Goal: Transaction & Acquisition: Purchase product/service

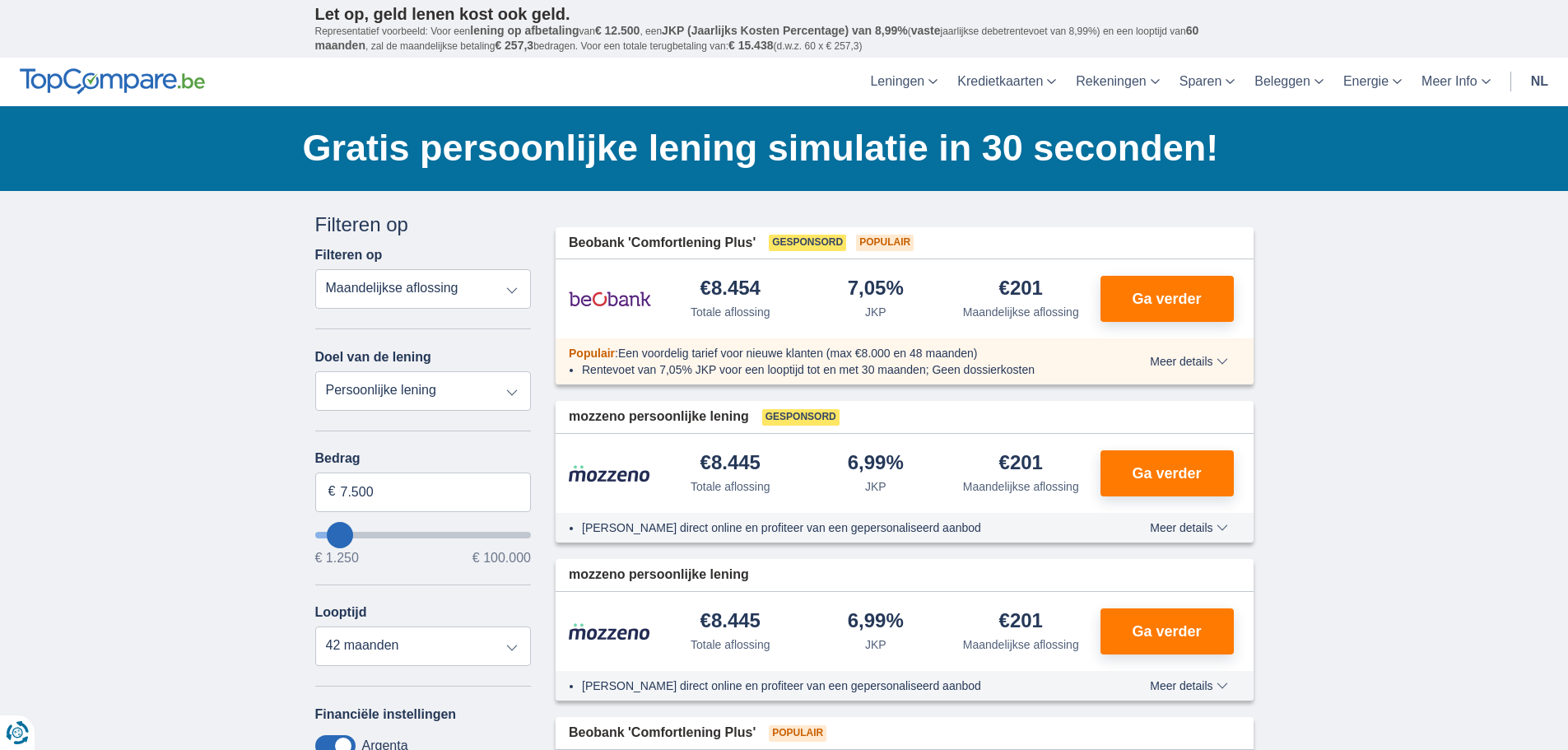
type input "8.250"
type input "8250"
type input "9.250"
type input "9250"
select select "48"
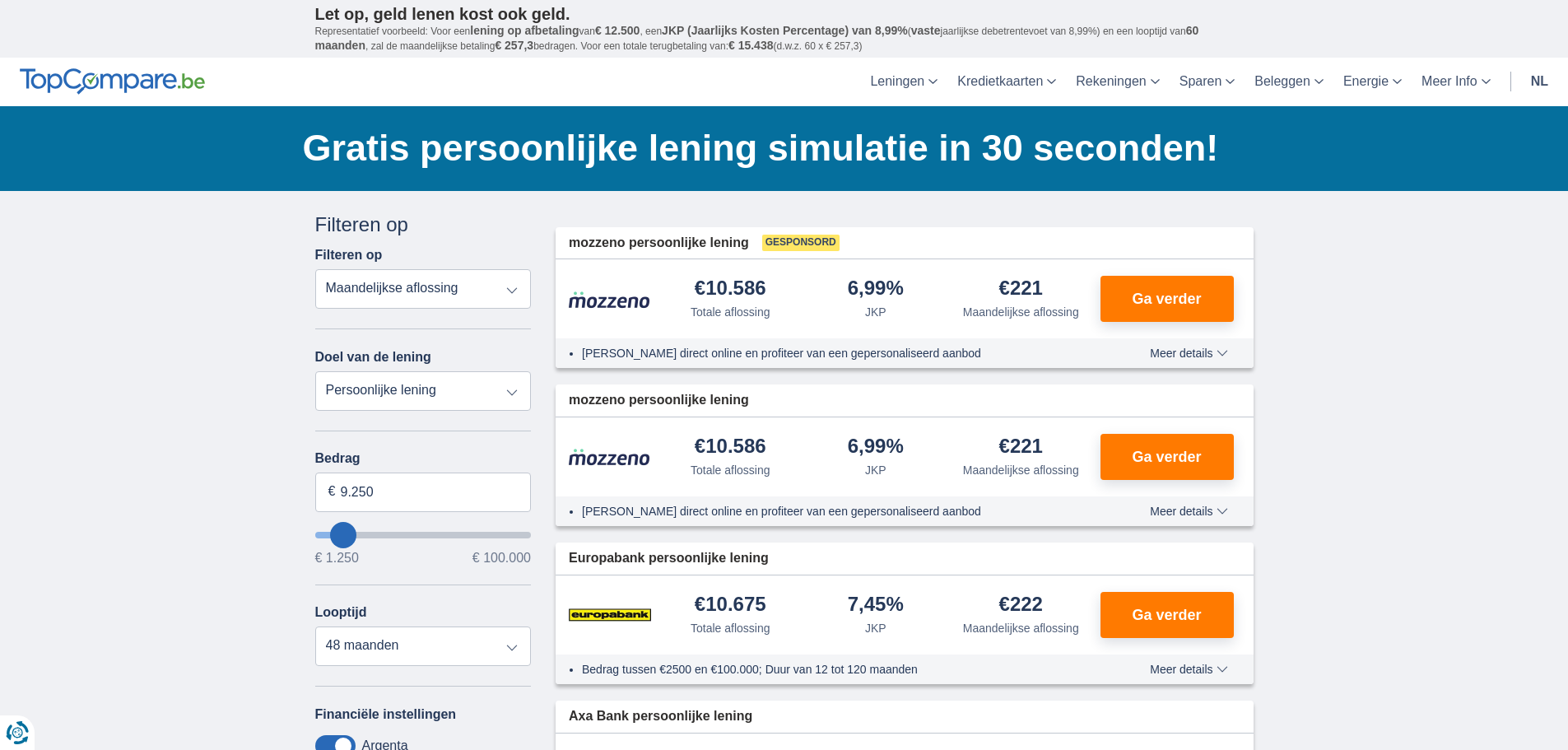
type input "5.250"
type input "5250"
select select "36"
type input "4250"
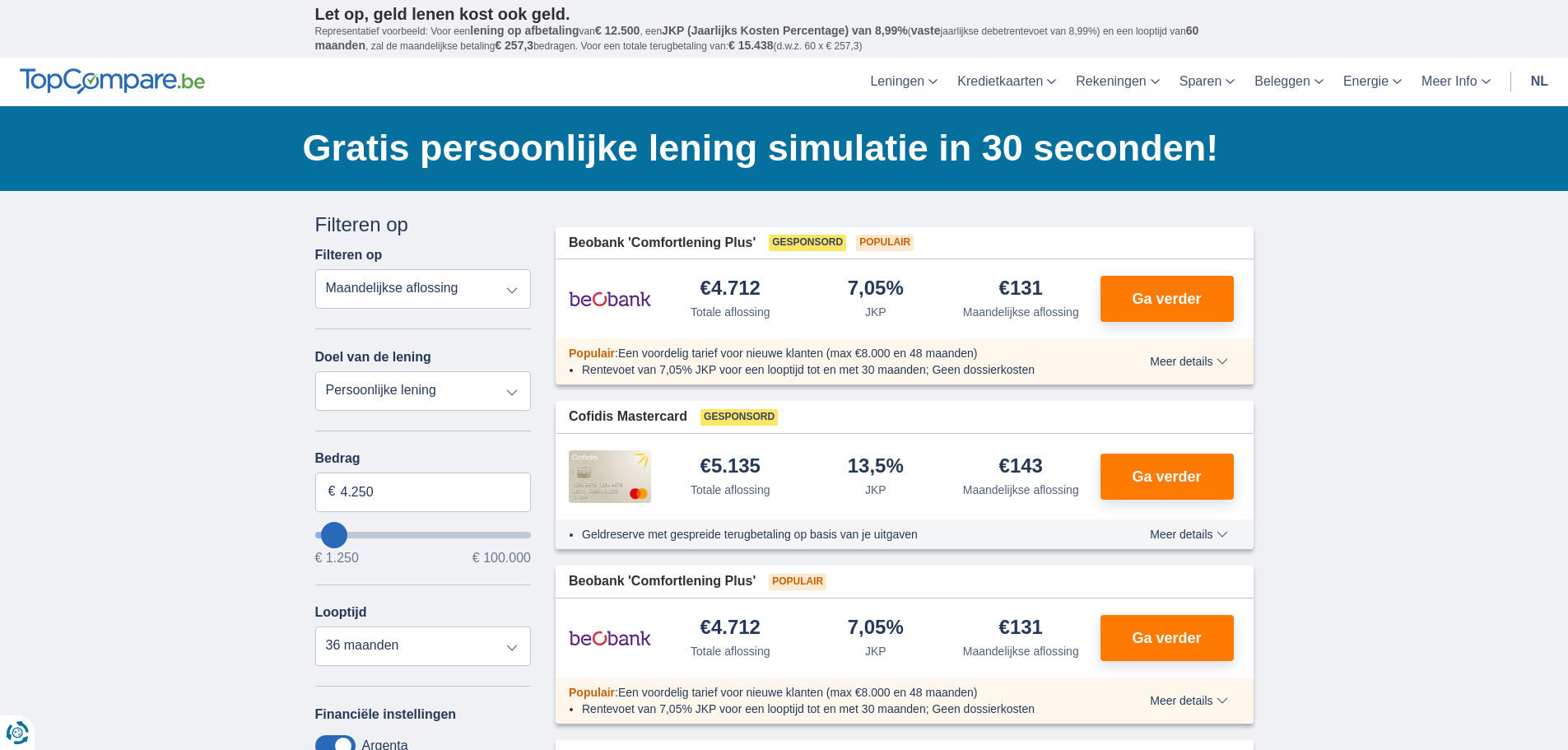
type input "4.250"
type input "3250"
type input "3.250"
select select "30"
drag, startPoint x: 355, startPoint y: 495, endPoint x: 299, endPoint y: 493, distance: 56.0
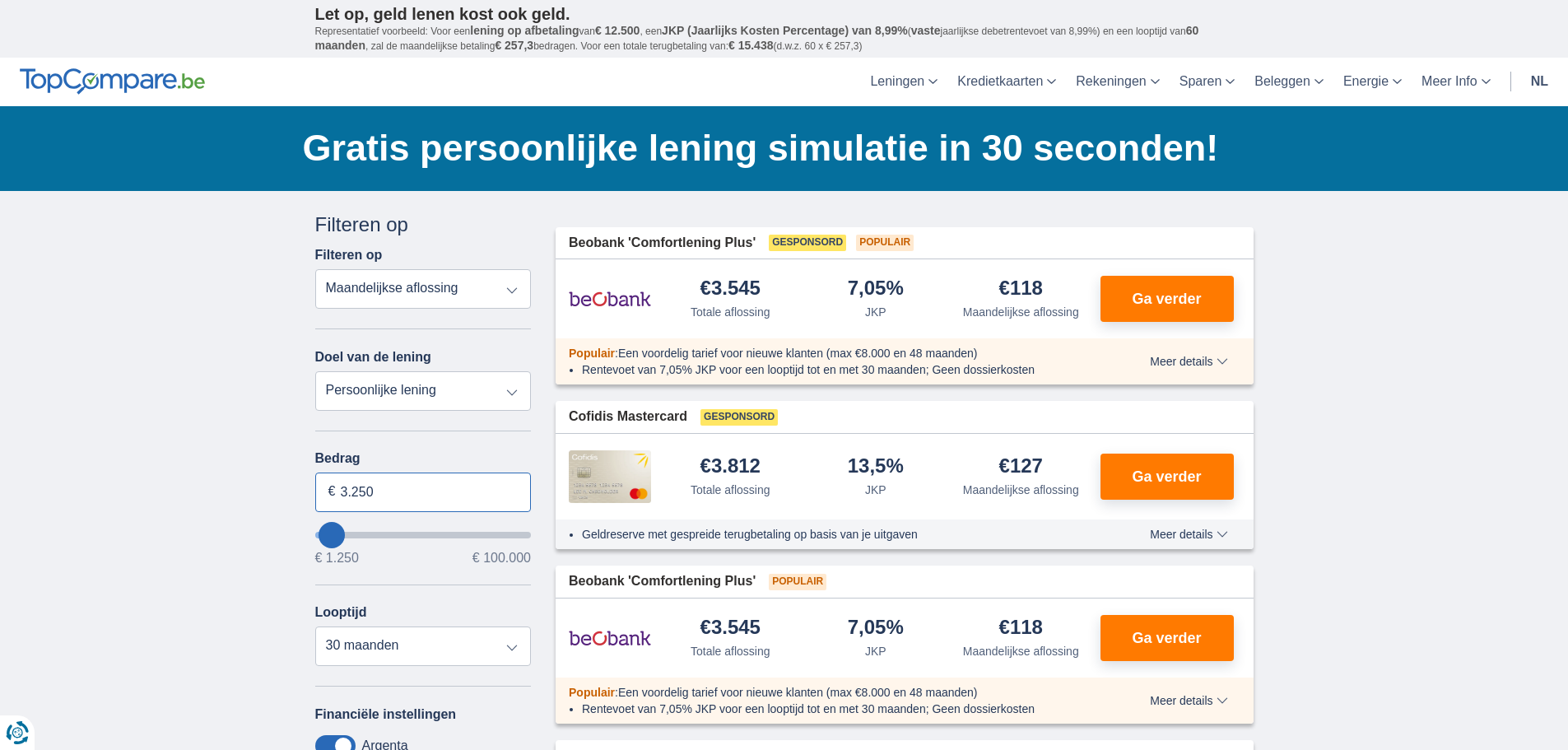
type input "2.000"
type input "2250"
select select "24"
click at [411, 605] on div "Looptijd 12 maanden 18 maanden 24 maanden 30 maanden" at bounding box center [423, 636] width 217 height 61
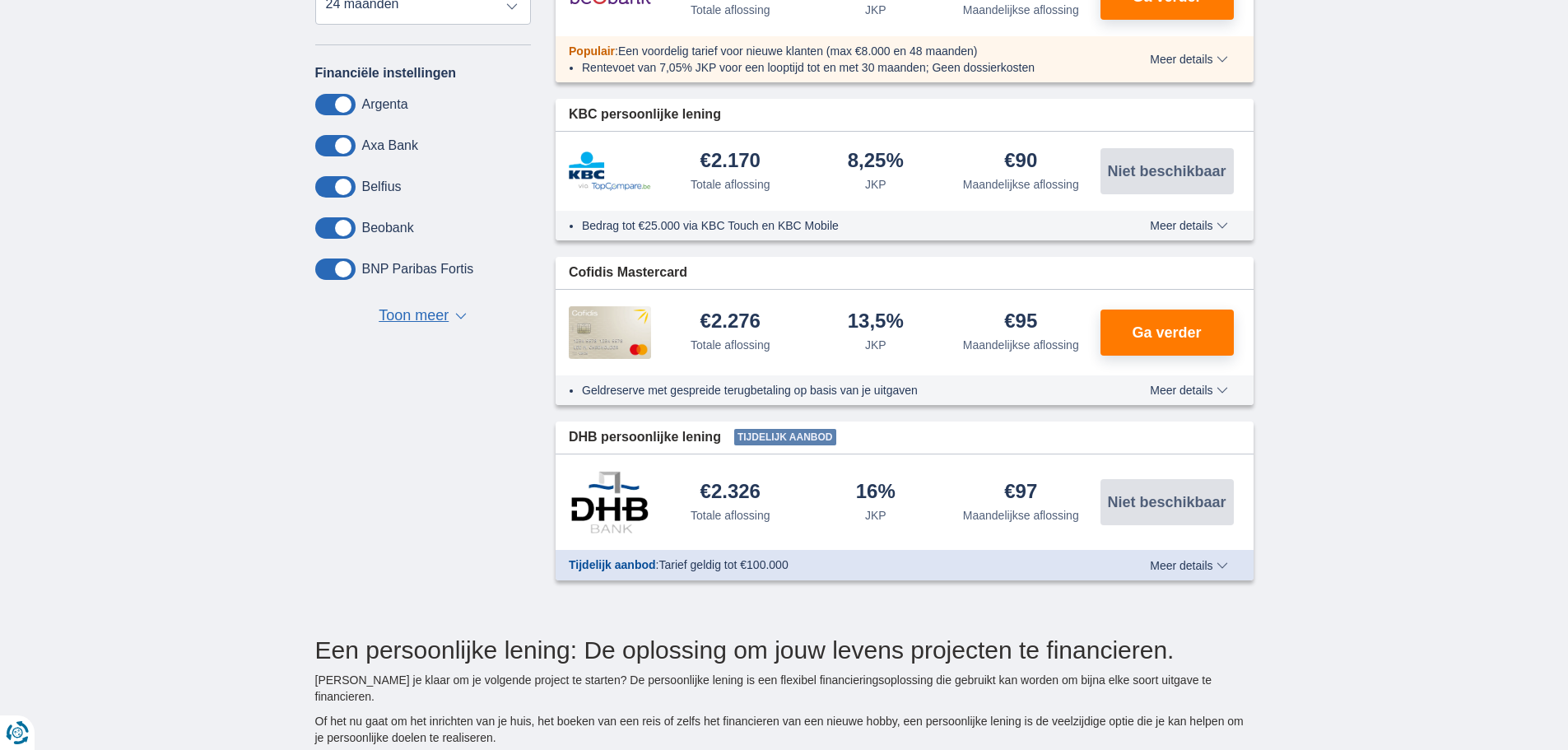
scroll to position [659, 0]
